Goal: Information Seeking & Learning: Find specific fact

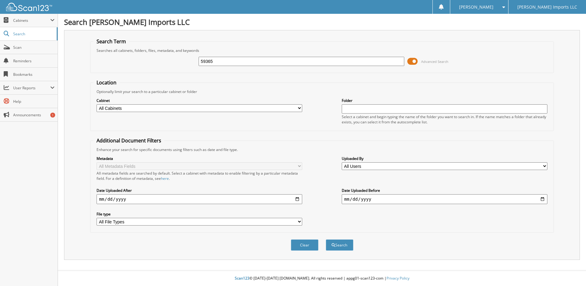
type input "59365"
click at [326, 239] on button "Search" at bounding box center [340, 244] width 28 height 11
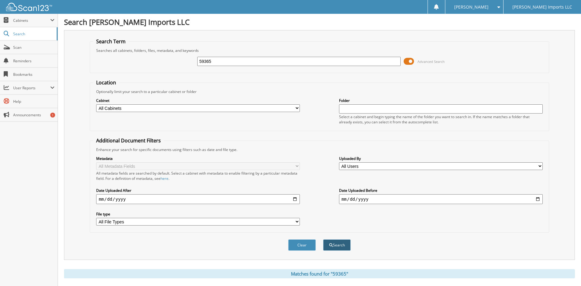
click at [344, 245] on button "Search" at bounding box center [337, 244] width 28 height 11
click at [298, 107] on select "All Cabinets JOURNAL ENTRIES PARTS SERVICE RO Needs Filing" at bounding box center [198, 108] width 204 height 8
select select "20715"
click at [96, 104] on select "All Cabinets JOURNAL ENTRIES PARTS SERVICE RO Needs Filing" at bounding box center [198, 108] width 204 height 8
click at [332, 244] on span "submit" at bounding box center [331, 245] width 4 height 4
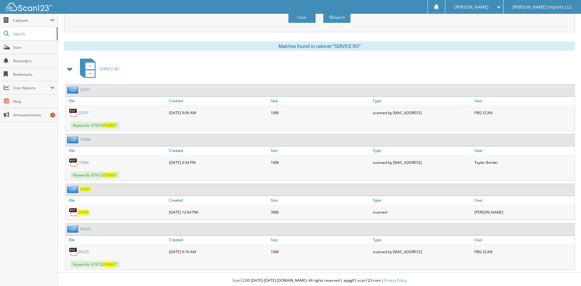
scroll to position [230, 0]
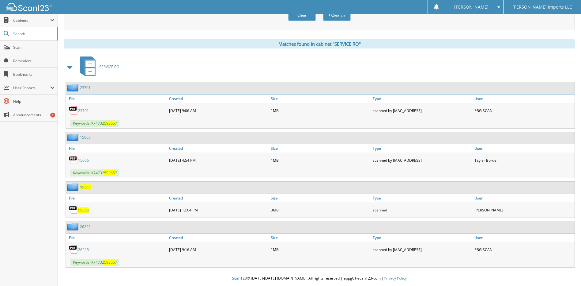
click at [83, 210] on span "59365" at bounding box center [83, 209] width 11 height 5
